Goal: Task Accomplishment & Management: Manage account settings

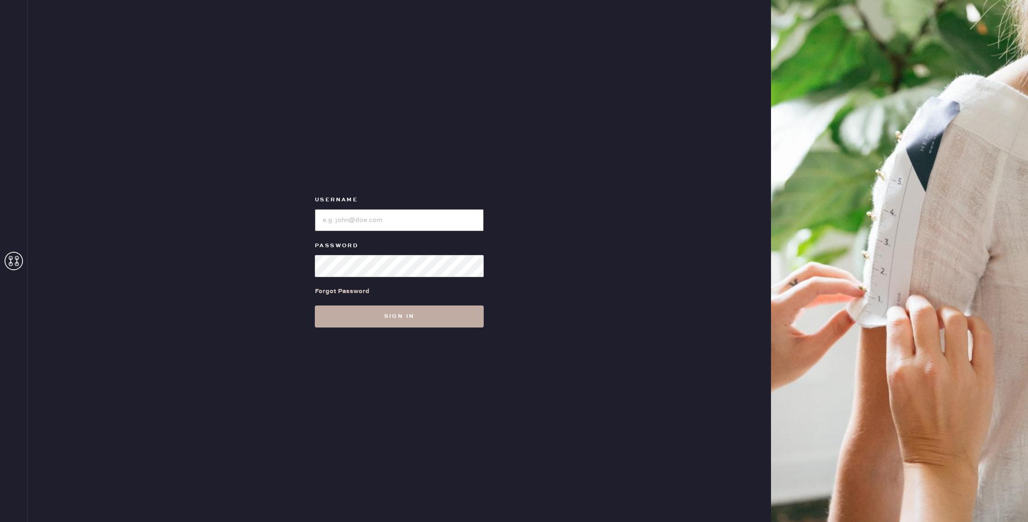
type input "reformationlowereastside"
click at [402, 310] on button "Sign in" at bounding box center [399, 317] width 169 height 22
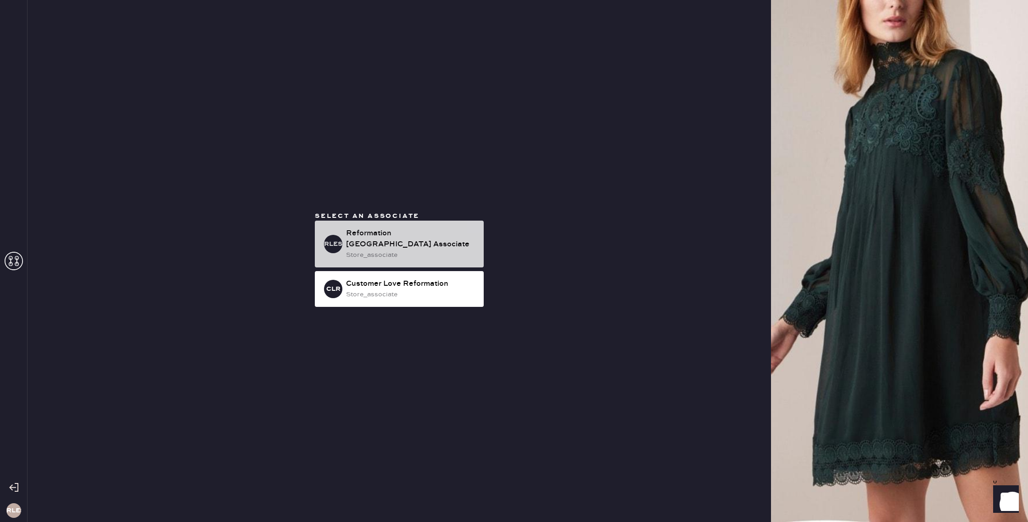
click at [408, 242] on div "Reformation [GEOGRAPHIC_DATA] Associate" at bounding box center [411, 239] width 130 height 22
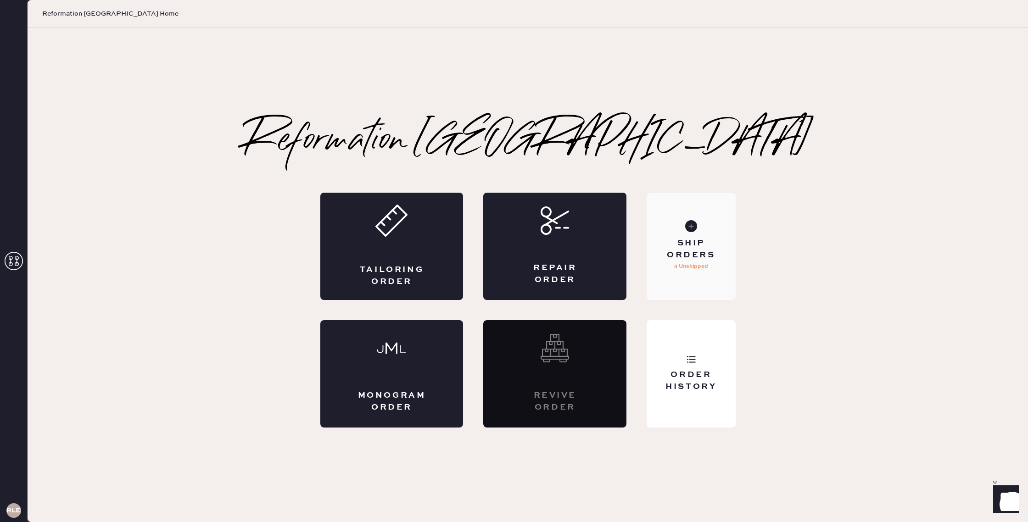
click at [699, 252] on div "Ship Orders" at bounding box center [691, 249] width 74 height 23
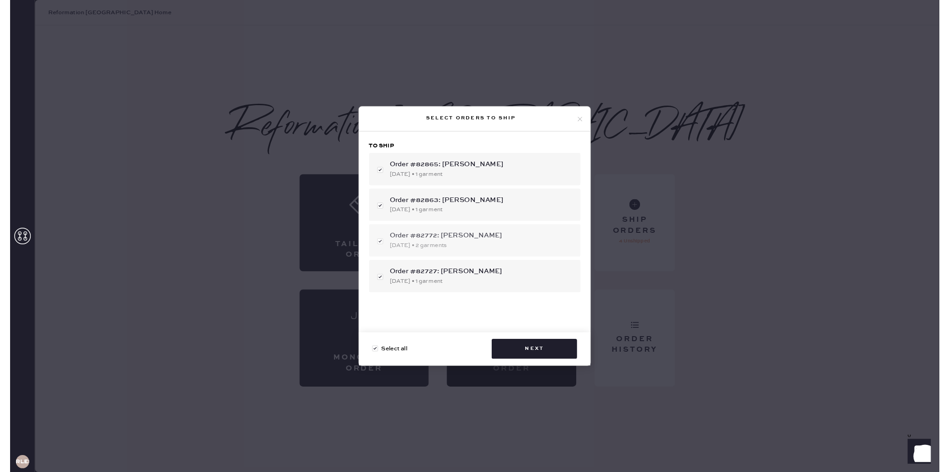
scroll to position [5, 0]
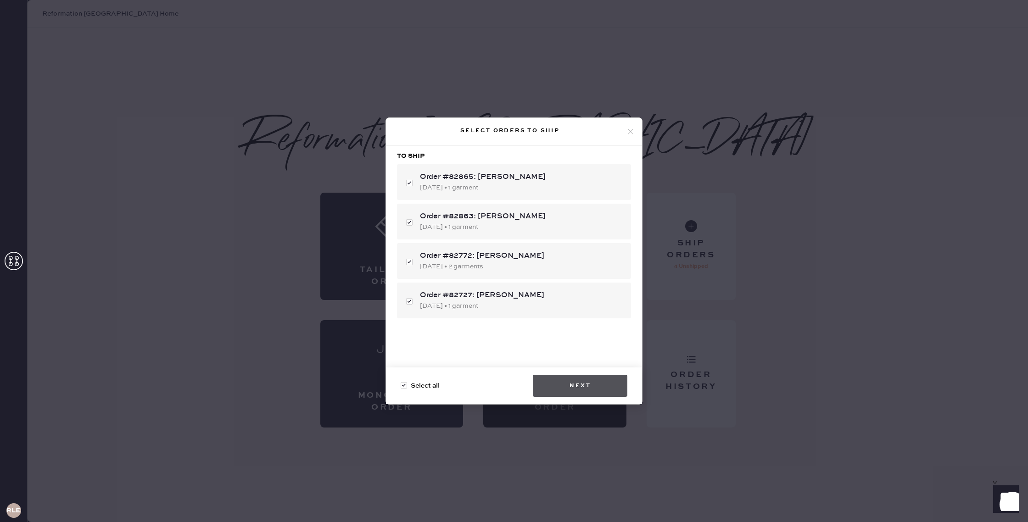
click at [573, 386] on button "Next" at bounding box center [580, 386] width 95 height 22
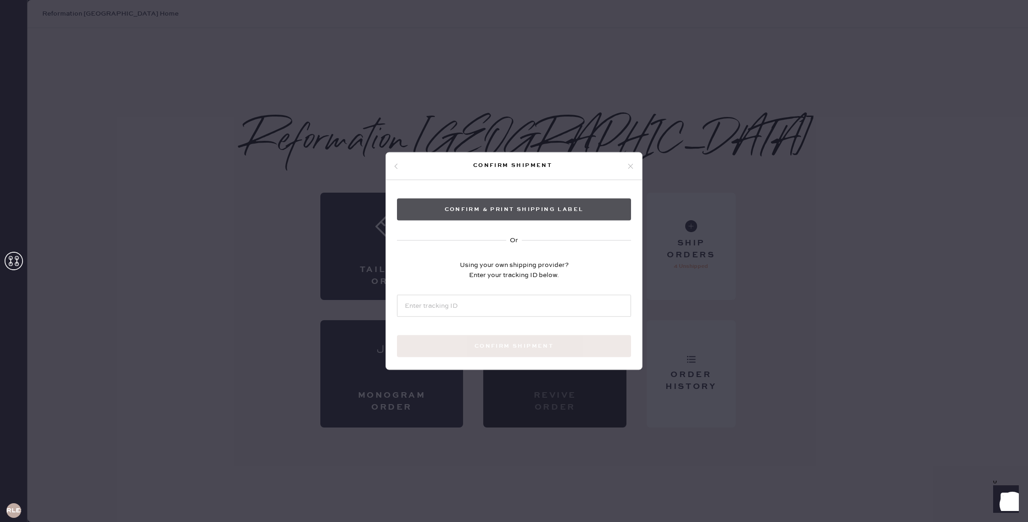
click at [508, 213] on button "Confirm & Print shipping label" at bounding box center [514, 210] width 234 height 22
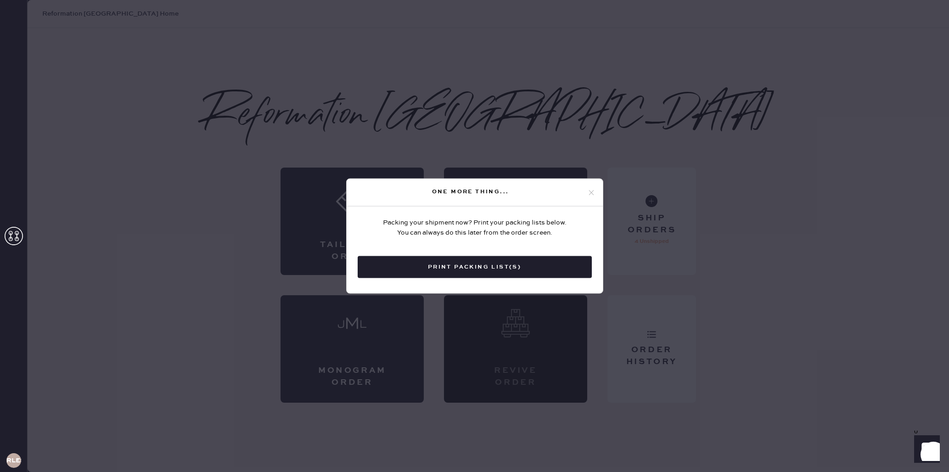
click at [460, 265] on button "Print Packing List(s)" at bounding box center [475, 267] width 234 height 22
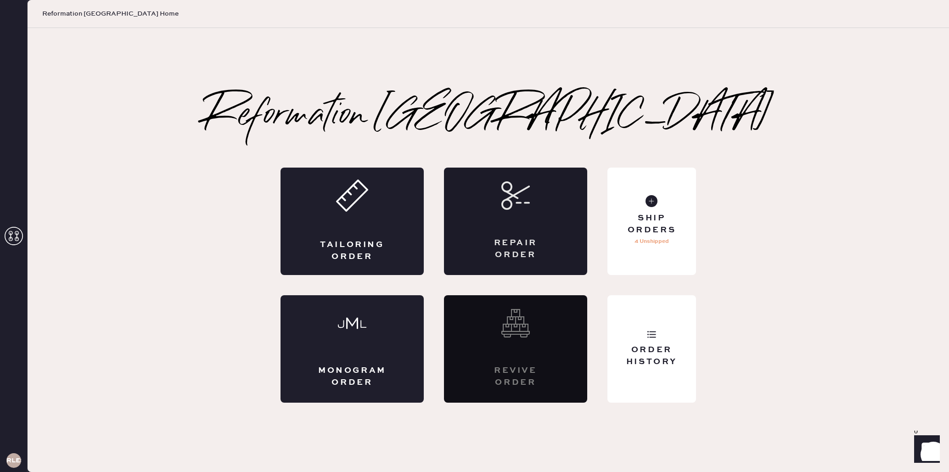
scroll to position [0, 0]
click at [667, 363] on div "Order History" at bounding box center [652, 355] width 74 height 23
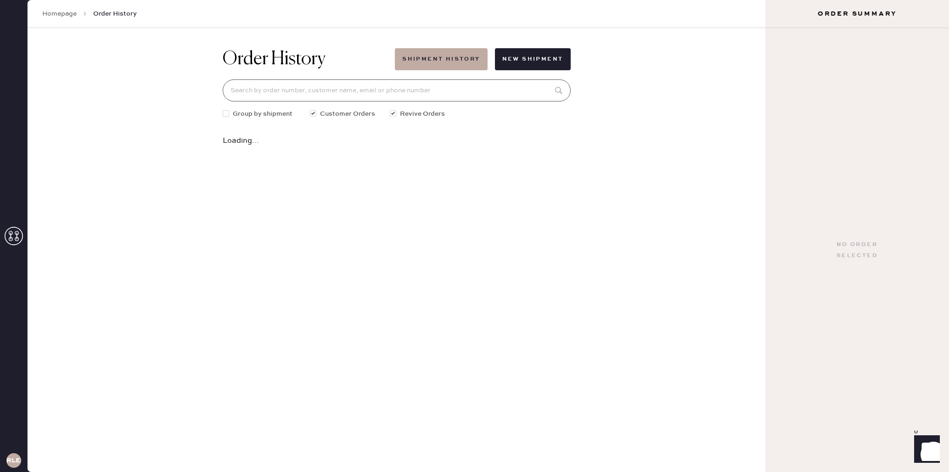
click at [289, 87] on input at bounding box center [397, 90] width 348 height 22
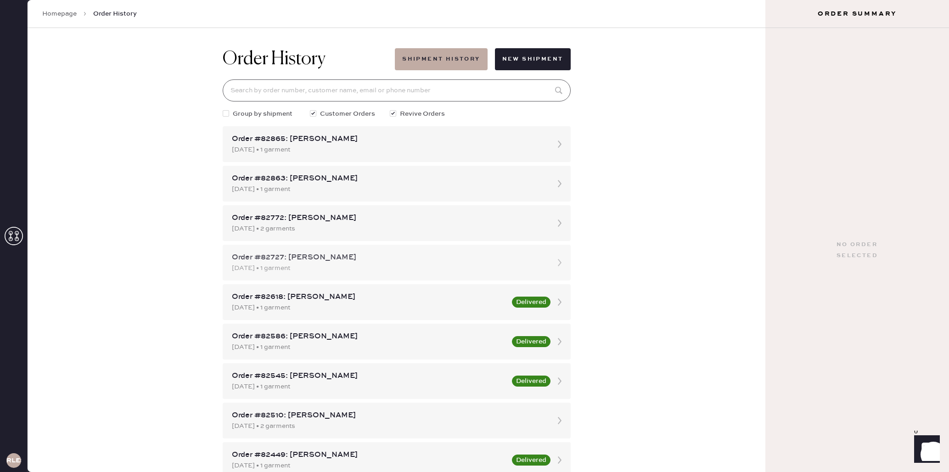
scroll to position [0, 0]
click at [644, 149] on div "Order History Shipment History New Shipment Group by shipment Customer Orders R…" at bounding box center [397, 250] width 738 height 444
click at [301, 99] on input at bounding box center [397, 90] width 348 height 22
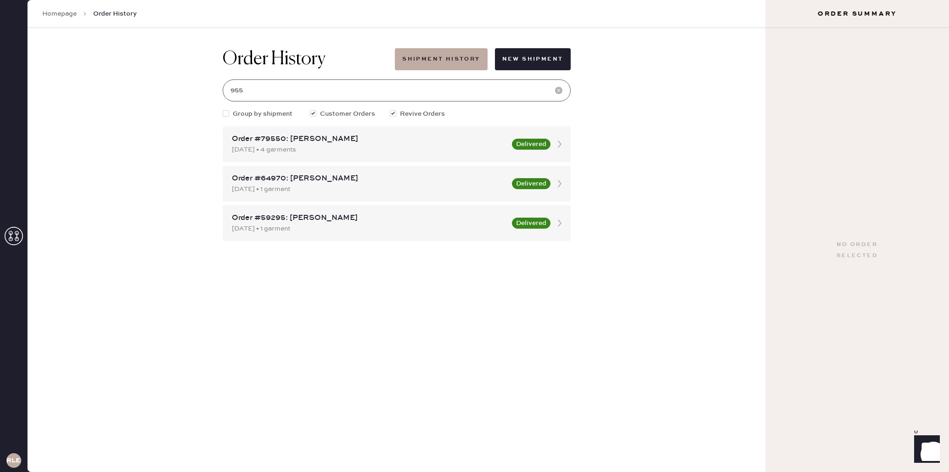
scroll to position [0, 0]
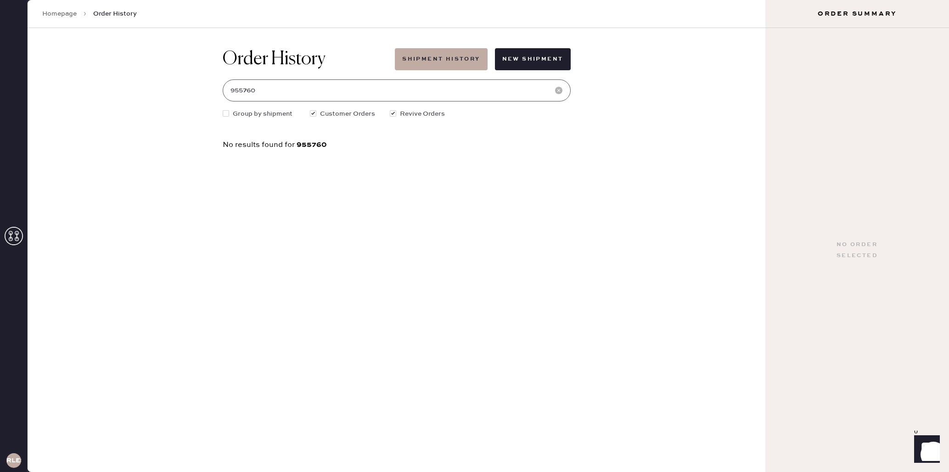
type input "955760"
click at [74, 12] on link "Homepage" at bounding box center [59, 13] width 34 height 9
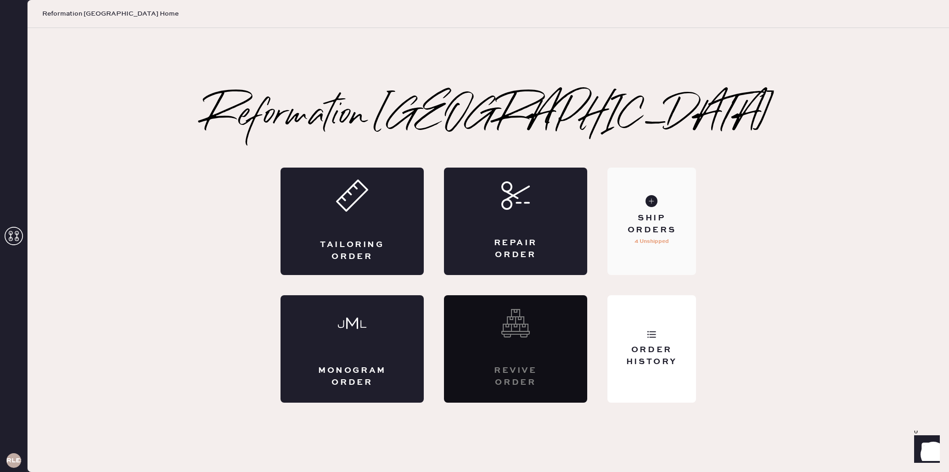
click at [639, 258] on div "Ship Orders 4 Unshipped" at bounding box center [651, 221] width 89 height 107
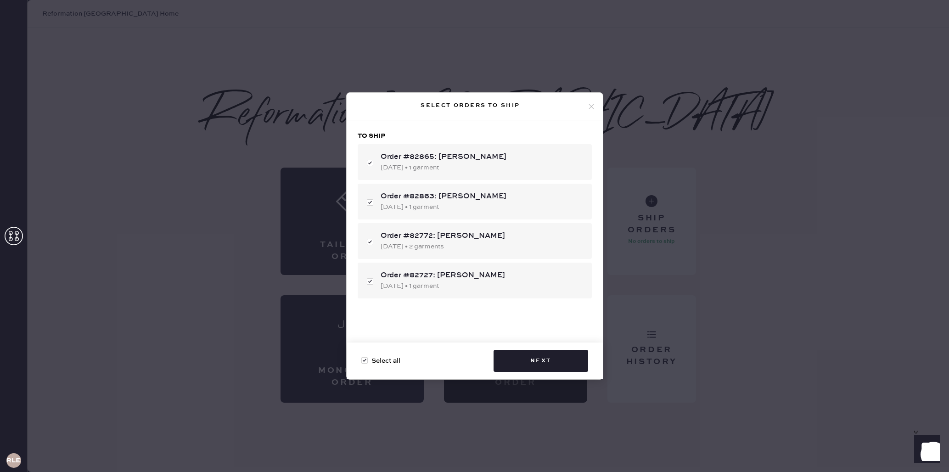
click at [589, 104] on icon at bounding box center [591, 106] width 8 height 8
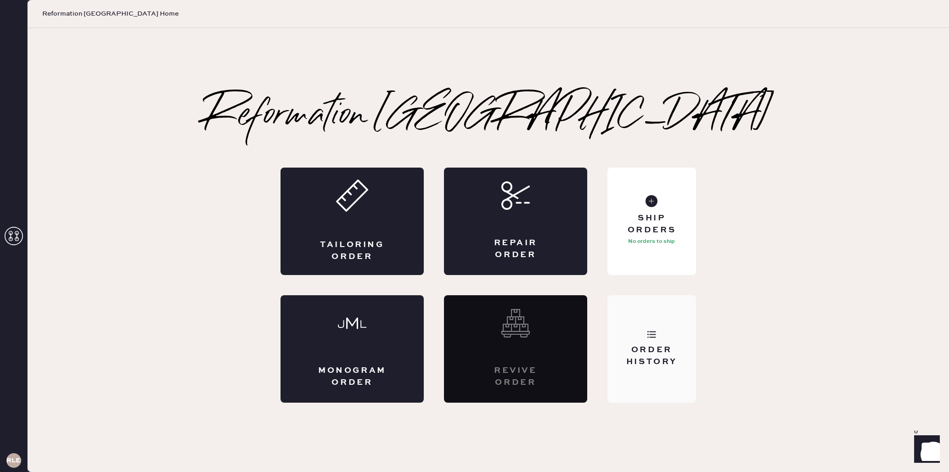
click at [618, 341] on div "Order History" at bounding box center [651, 348] width 89 height 107
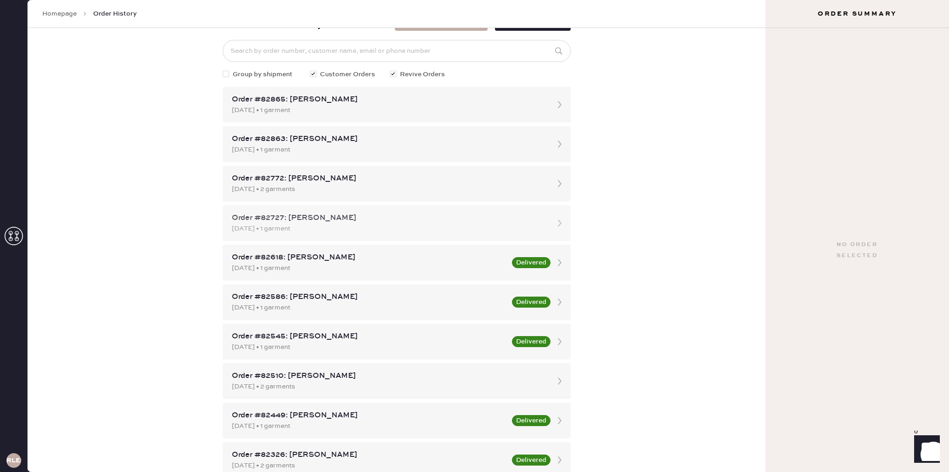
scroll to position [45, 0]
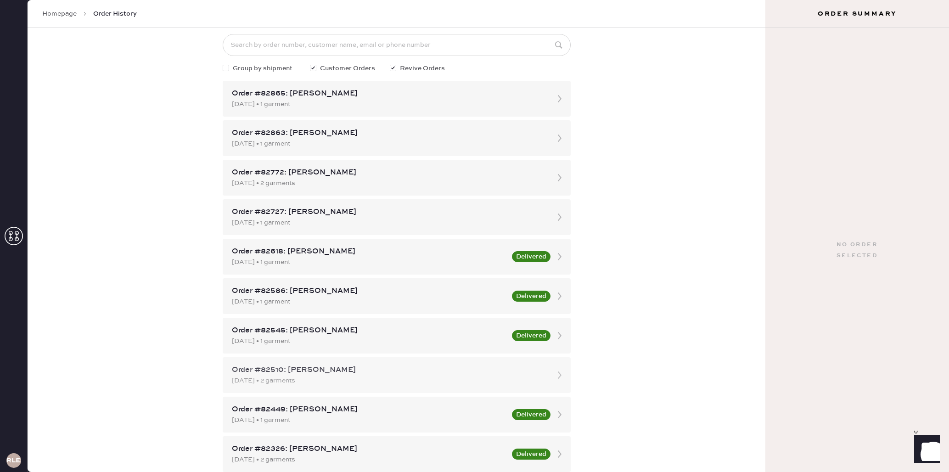
click at [361, 379] on div "[DATE] • 2 garments" at bounding box center [388, 380] width 313 height 10
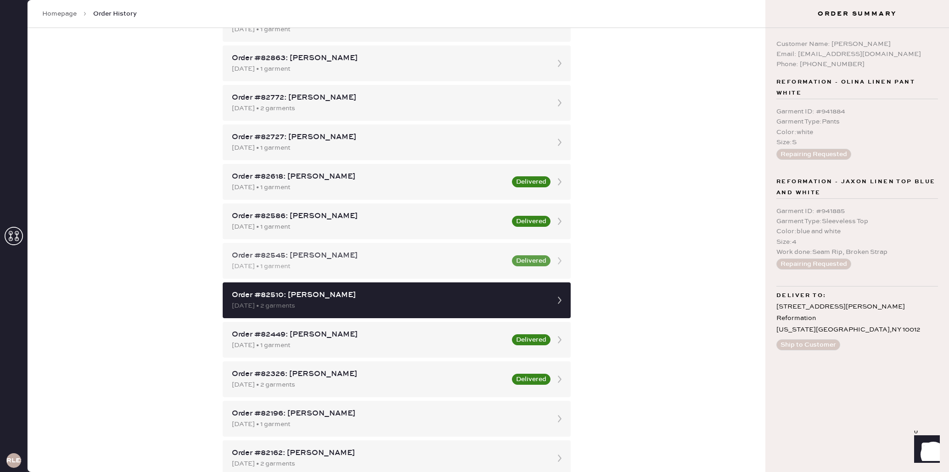
scroll to position [121, 0]
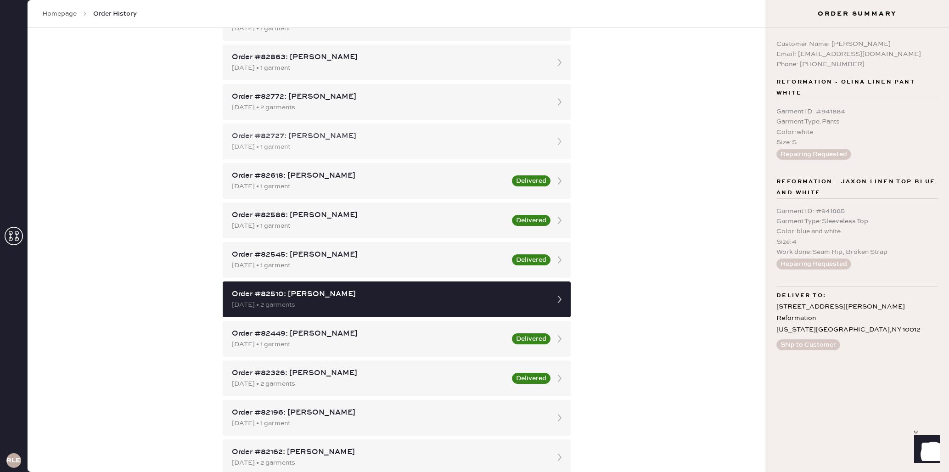
click at [381, 136] on div "Order #82727: [PERSON_NAME]" at bounding box center [388, 136] width 313 height 11
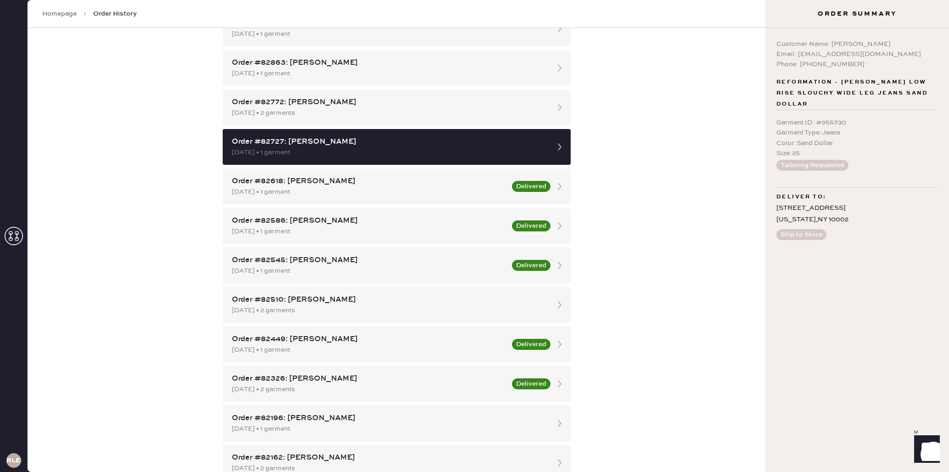
scroll to position [114, 0]
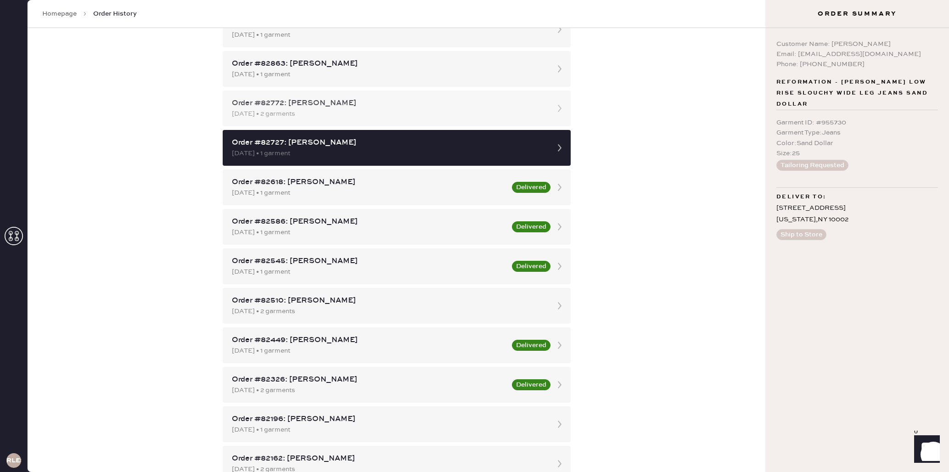
click at [347, 109] on div "Order #82772: [PERSON_NAME] [DATE] • 2 garments" at bounding box center [388, 108] width 313 height 21
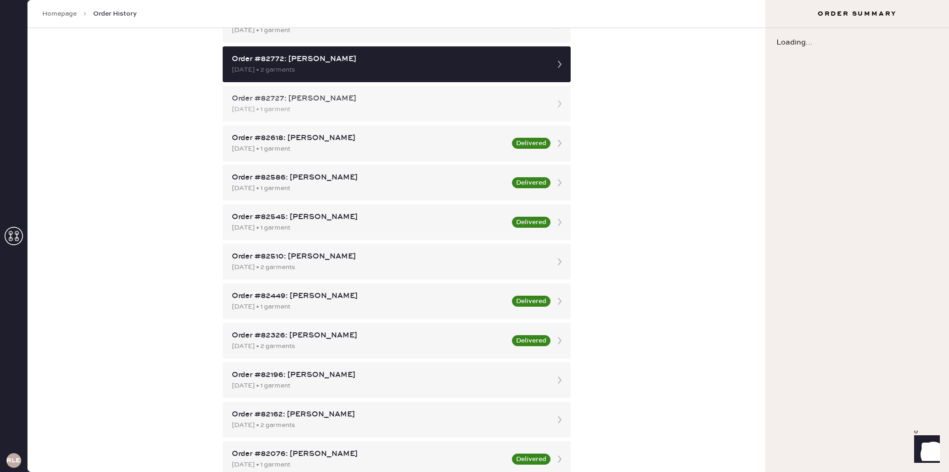
scroll to position [190, 0]
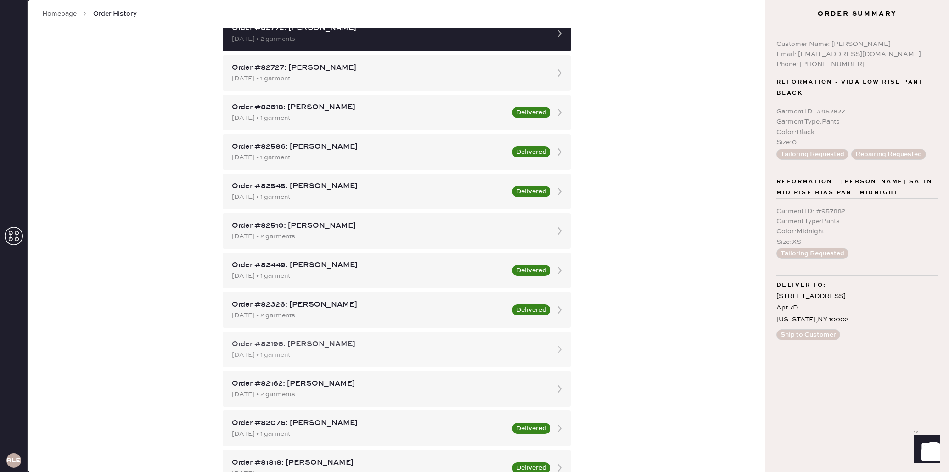
click at [367, 350] on div "[DATE] • 1 garment" at bounding box center [388, 355] width 313 height 10
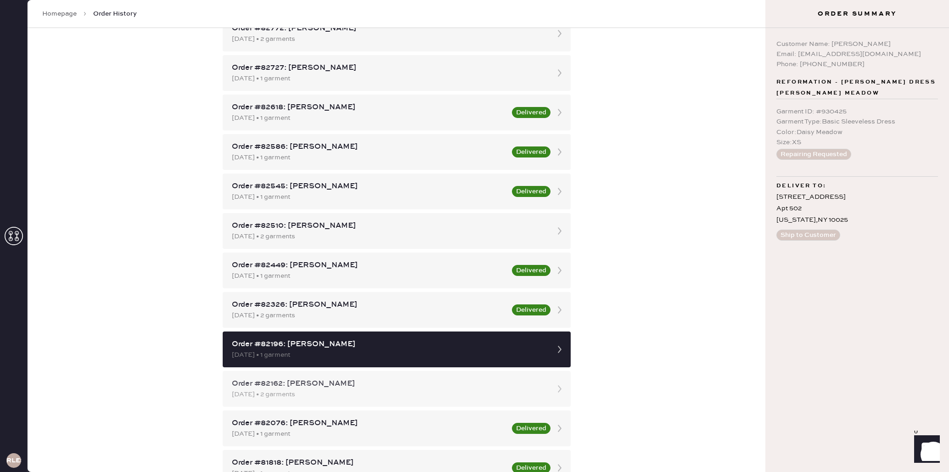
click at [352, 387] on div "Order #82162: [PERSON_NAME]" at bounding box center [388, 383] width 313 height 11
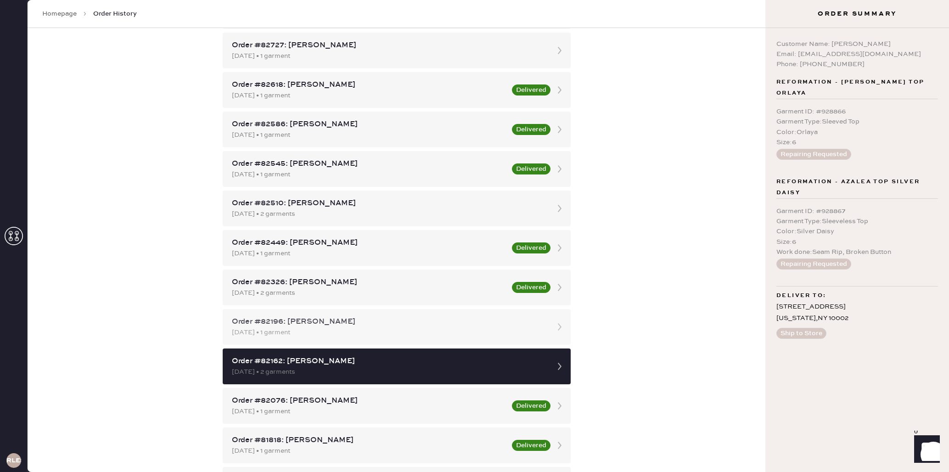
click at [377, 342] on div "Order #82196: [PERSON_NAME] [DATE] • 1 garment" at bounding box center [397, 327] width 348 height 36
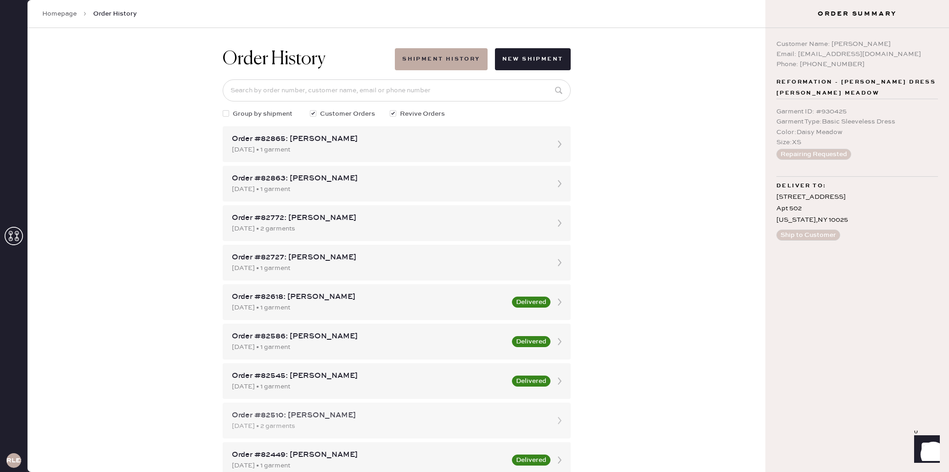
click at [371, 422] on div "[DATE] • 2 garments" at bounding box center [388, 426] width 313 height 10
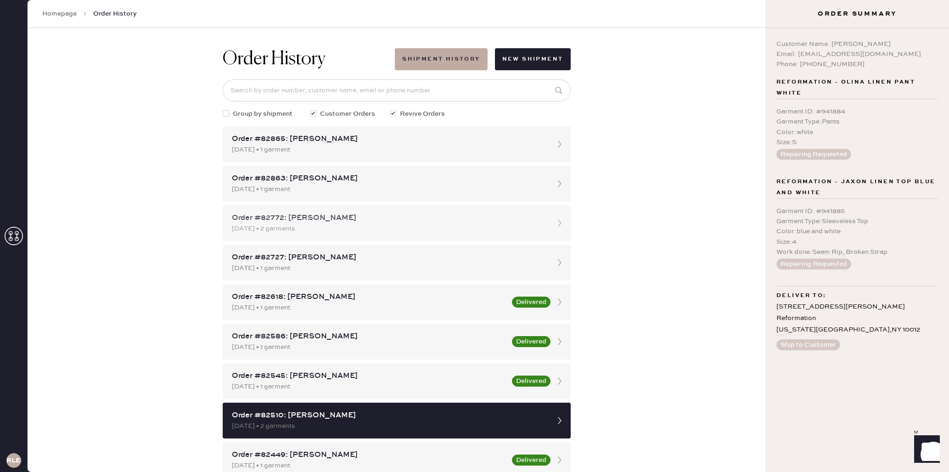
click at [387, 226] on div "[DATE] • 2 garments" at bounding box center [388, 229] width 313 height 10
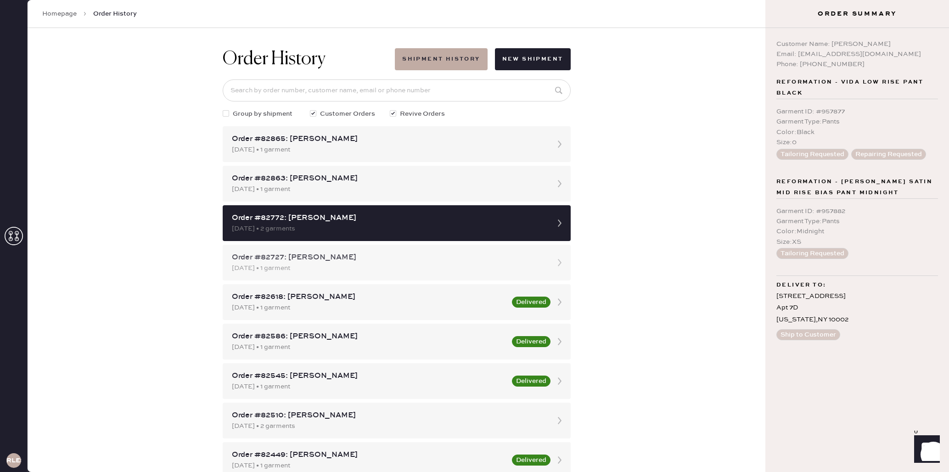
click at [389, 252] on div "Order #82727: [PERSON_NAME]" at bounding box center [388, 257] width 313 height 11
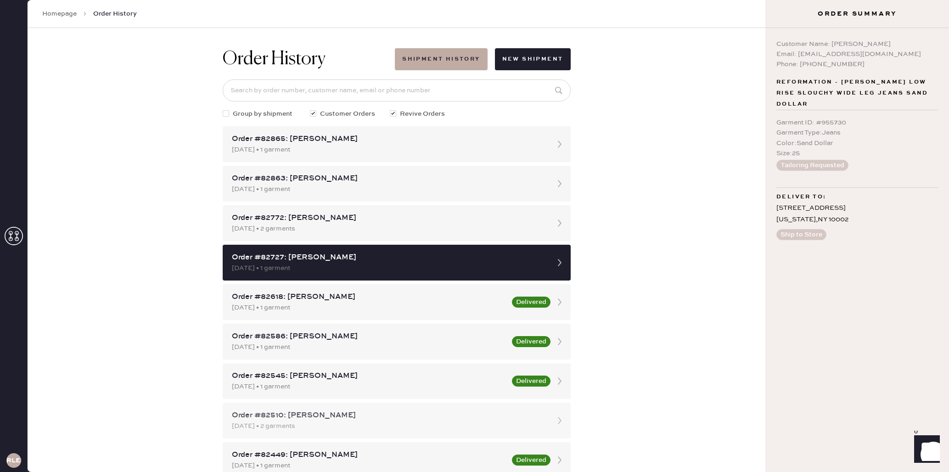
click at [342, 417] on div "Order #82510: [PERSON_NAME]" at bounding box center [388, 415] width 313 height 11
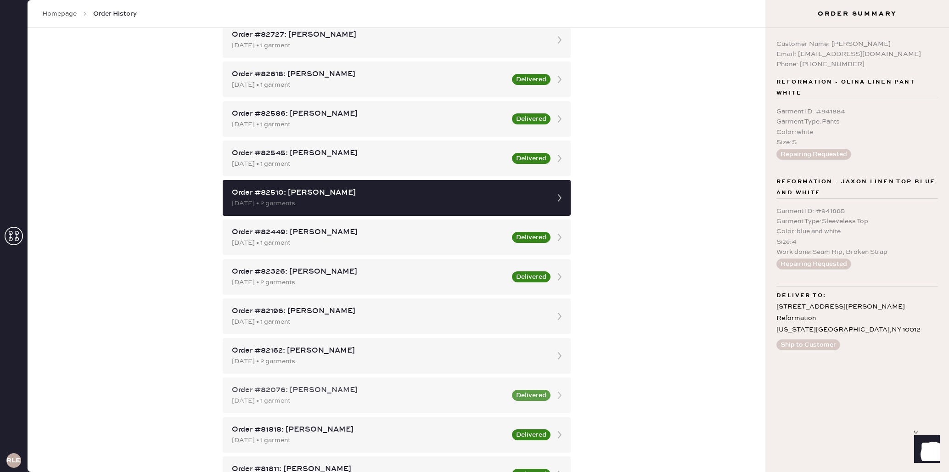
scroll to position [225, 0]
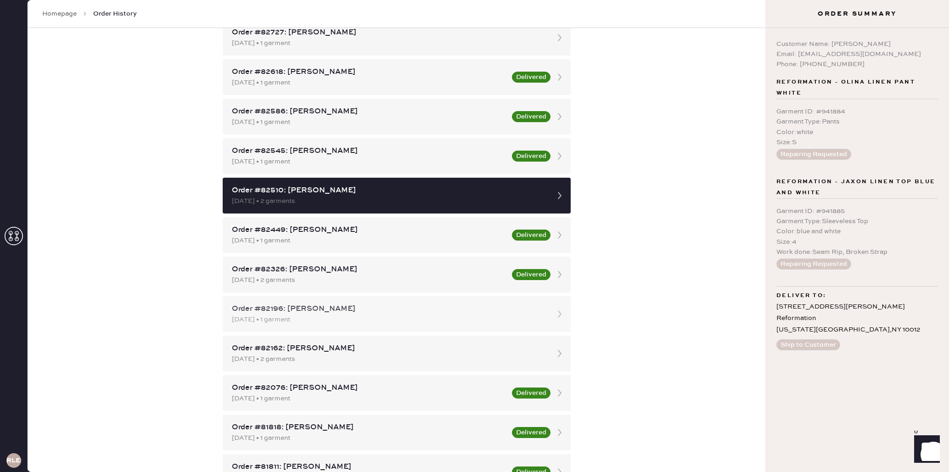
click at [347, 315] on div "[DATE] • 1 garment" at bounding box center [388, 319] width 313 height 10
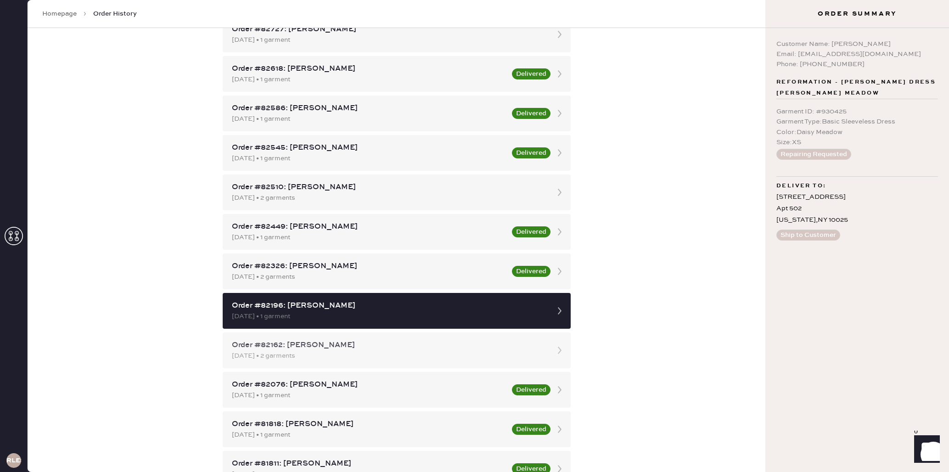
click at [349, 345] on div "Order #82162: [PERSON_NAME]" at bounding box center [388, 345] width 313 height 11
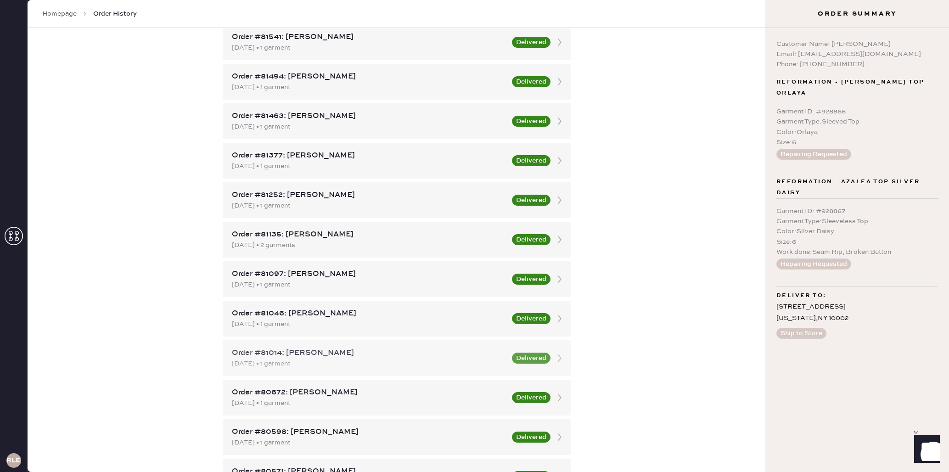
scroll to position [785, 0]
